Goal: Find specific page/section: Find specific page/section

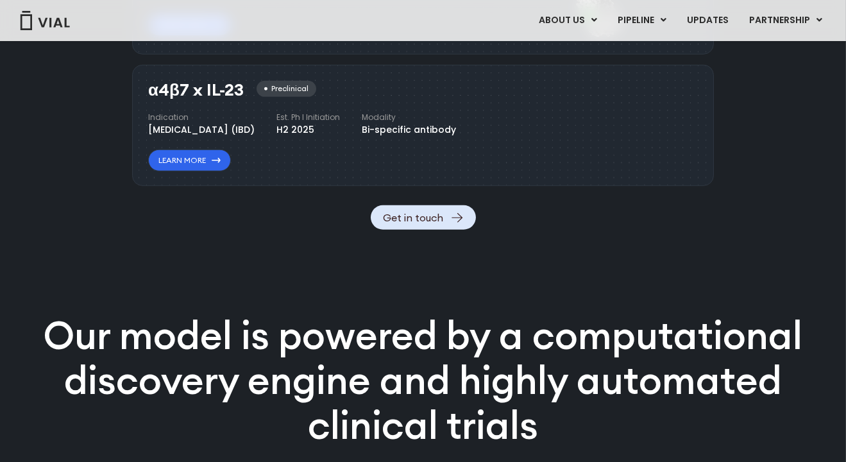
scroll to position [1797, 0]
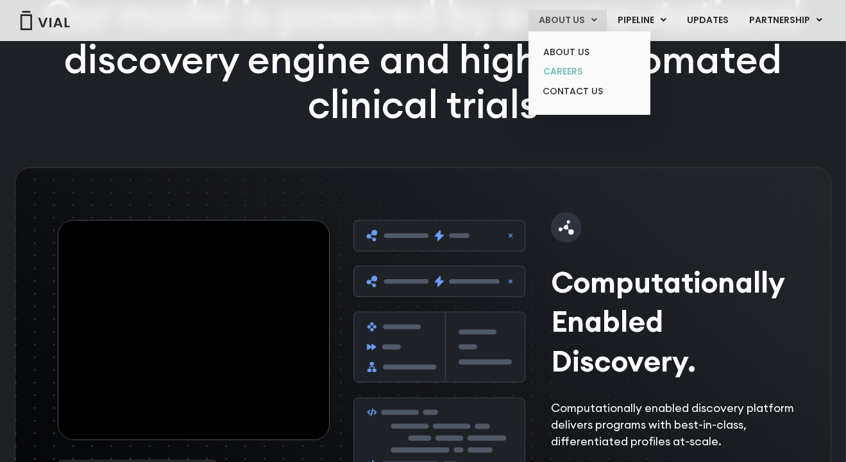
click at [568, 64] on link "CAREERS" at bounding box center [589, 72] width 112 height 20
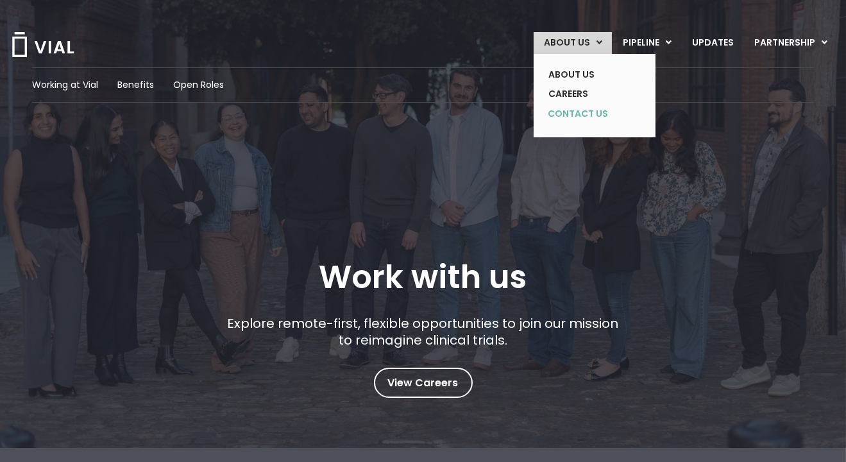
click at [588, 114] on link "CONTACT US" at bounding box center [585, 114] width 94 height 21
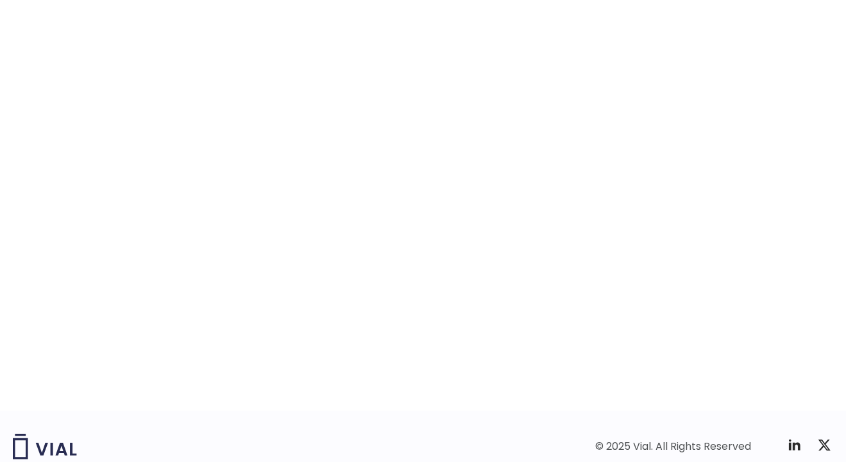
scroll to position [1968, 0]
